Goal: Register for event/course

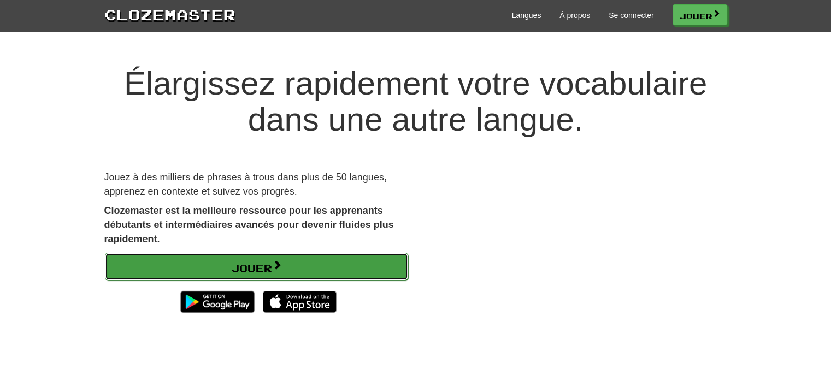
click at [243, 268] on font "Jouer" at bounding box center [251, 268] width 41 height 12
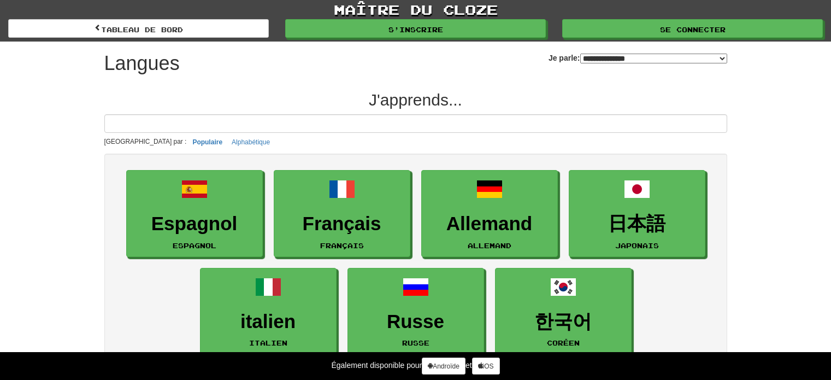
select select "*******"
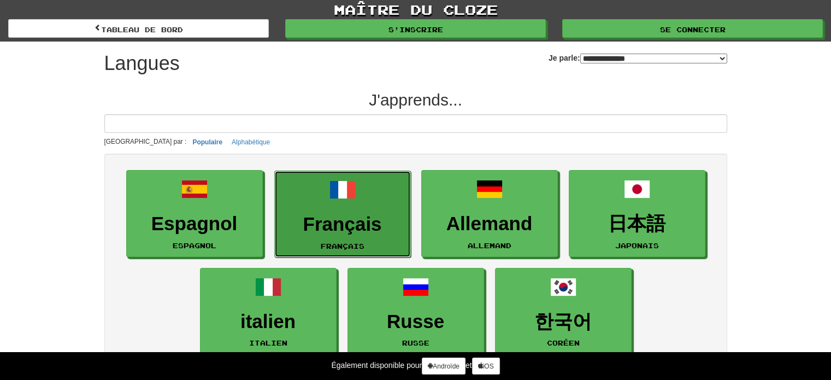
click at [358, 187] on link "Français Français" at bounding box center [342, 213] width 137 height 87
